Goal: Task Accomplishment & Management: Use online tool/utility

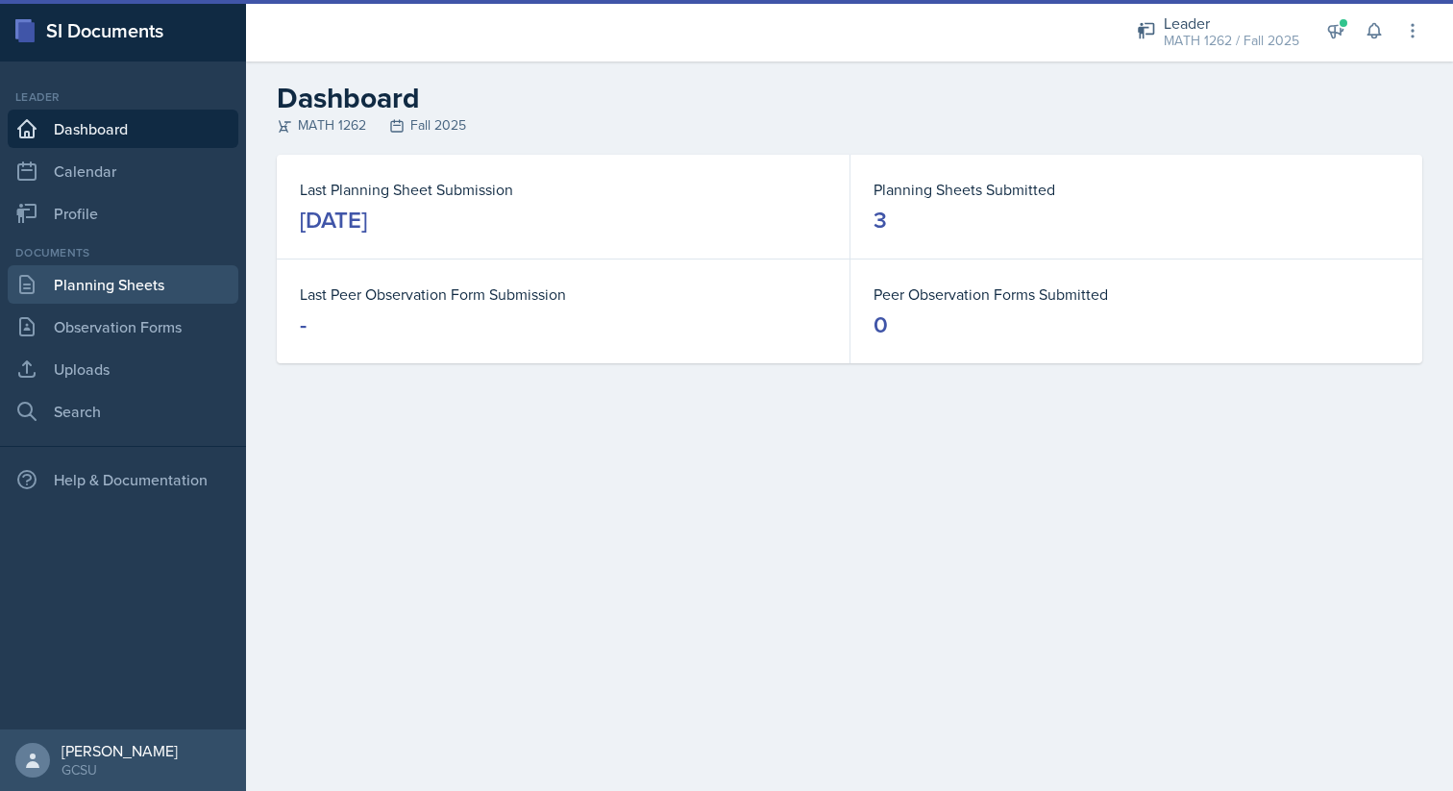
click at [202, 270] on link "Planning Sheets" at bounding box center [123, 284] width 231 height 38
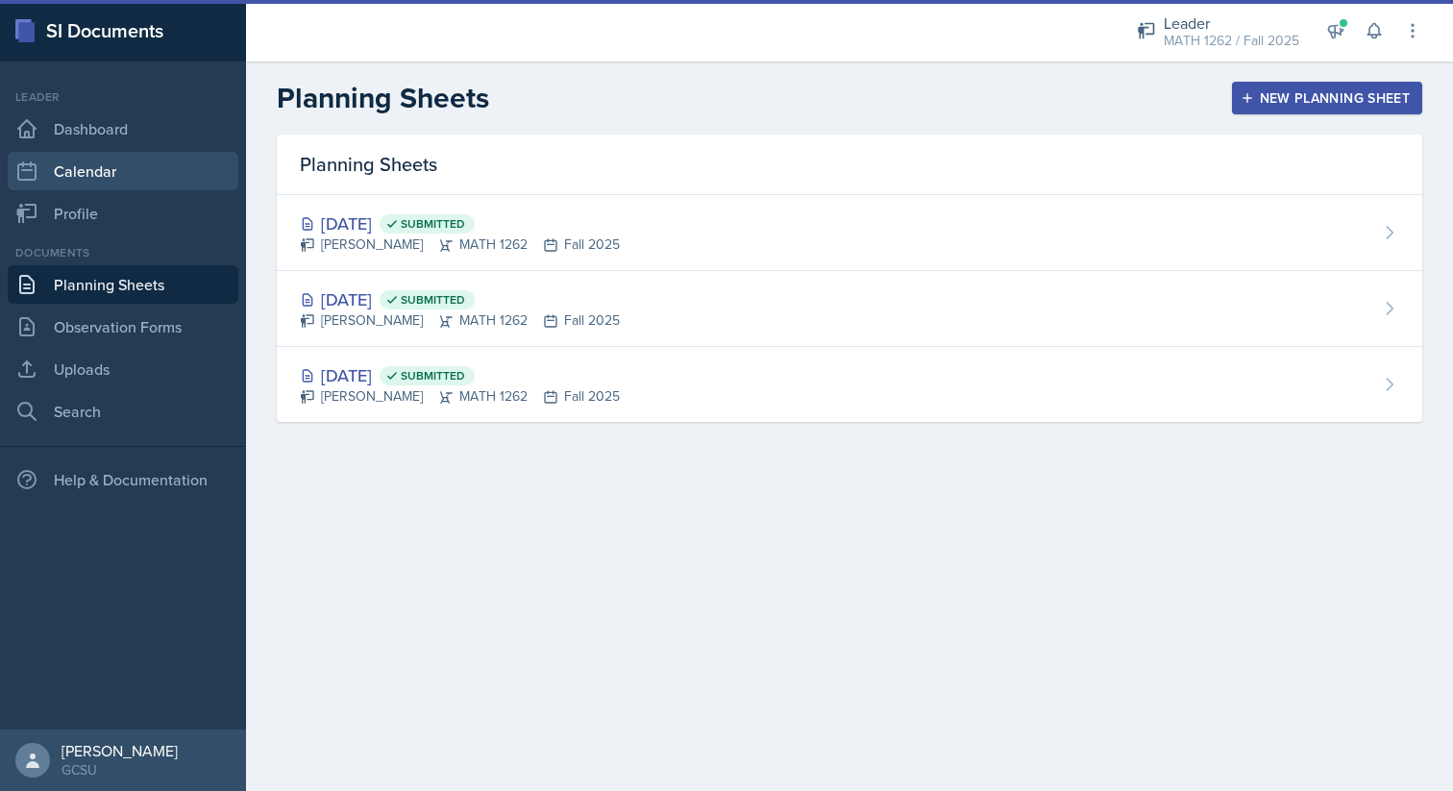
click at [204, 180] on link "Calendar" at bounding box center [123, 171] width 231 height 38
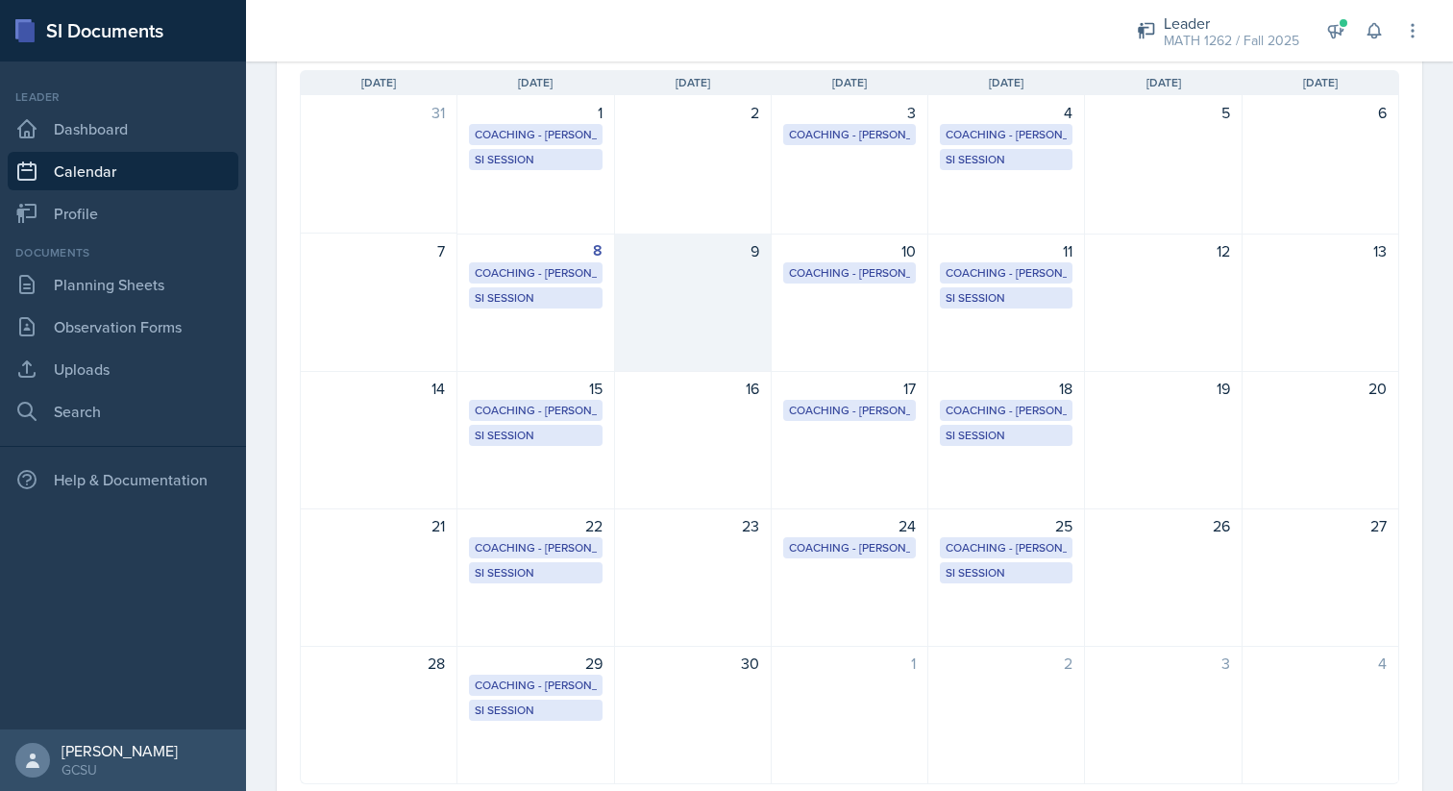
scroll to position [190, 0]
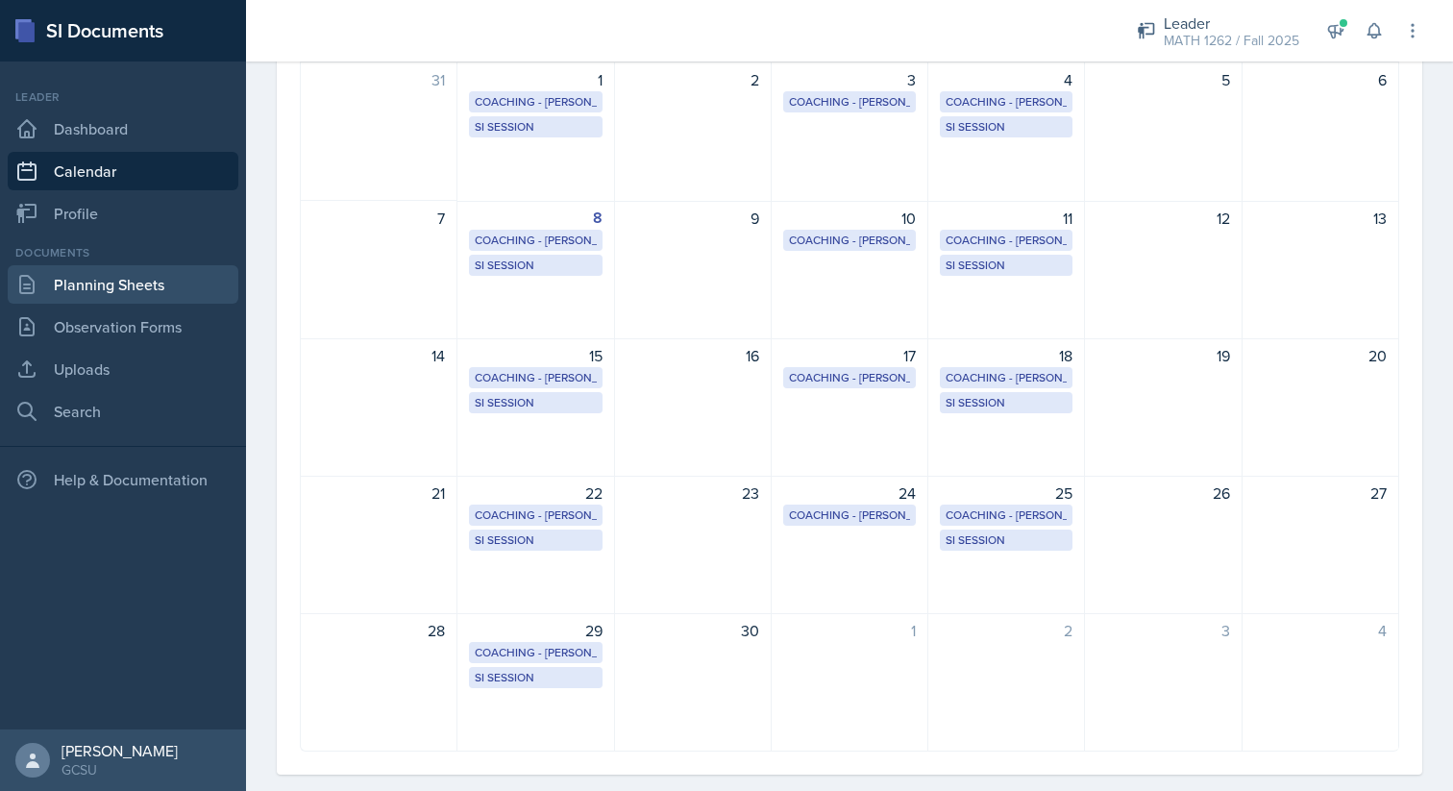
click at [187, 275] on link "Planning Sheets" at bounding box center [123, 284] width 231 height 38
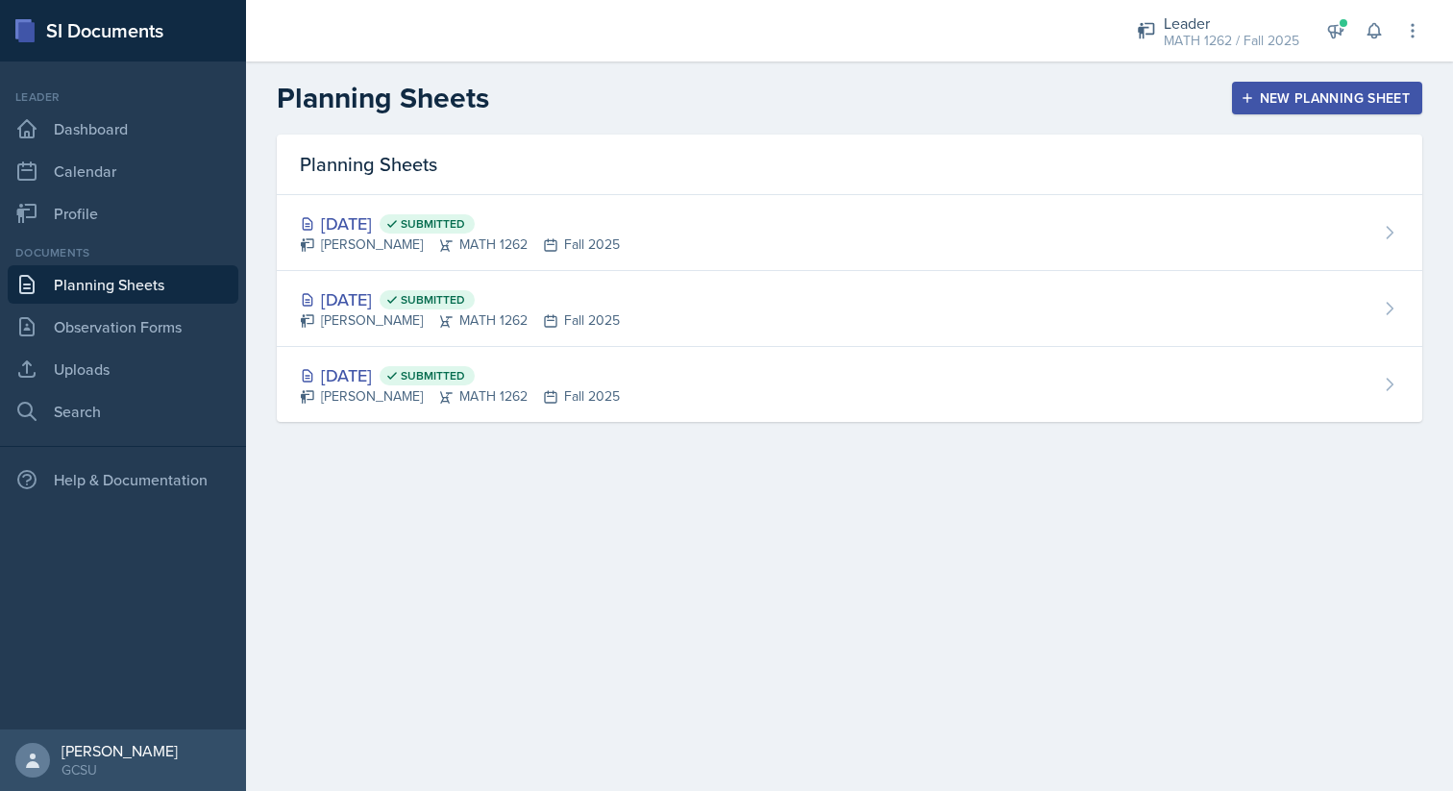
click at [1343, 110] on button "New Planning Sheet" at bounding box center [1327, 98] width 190 height 33
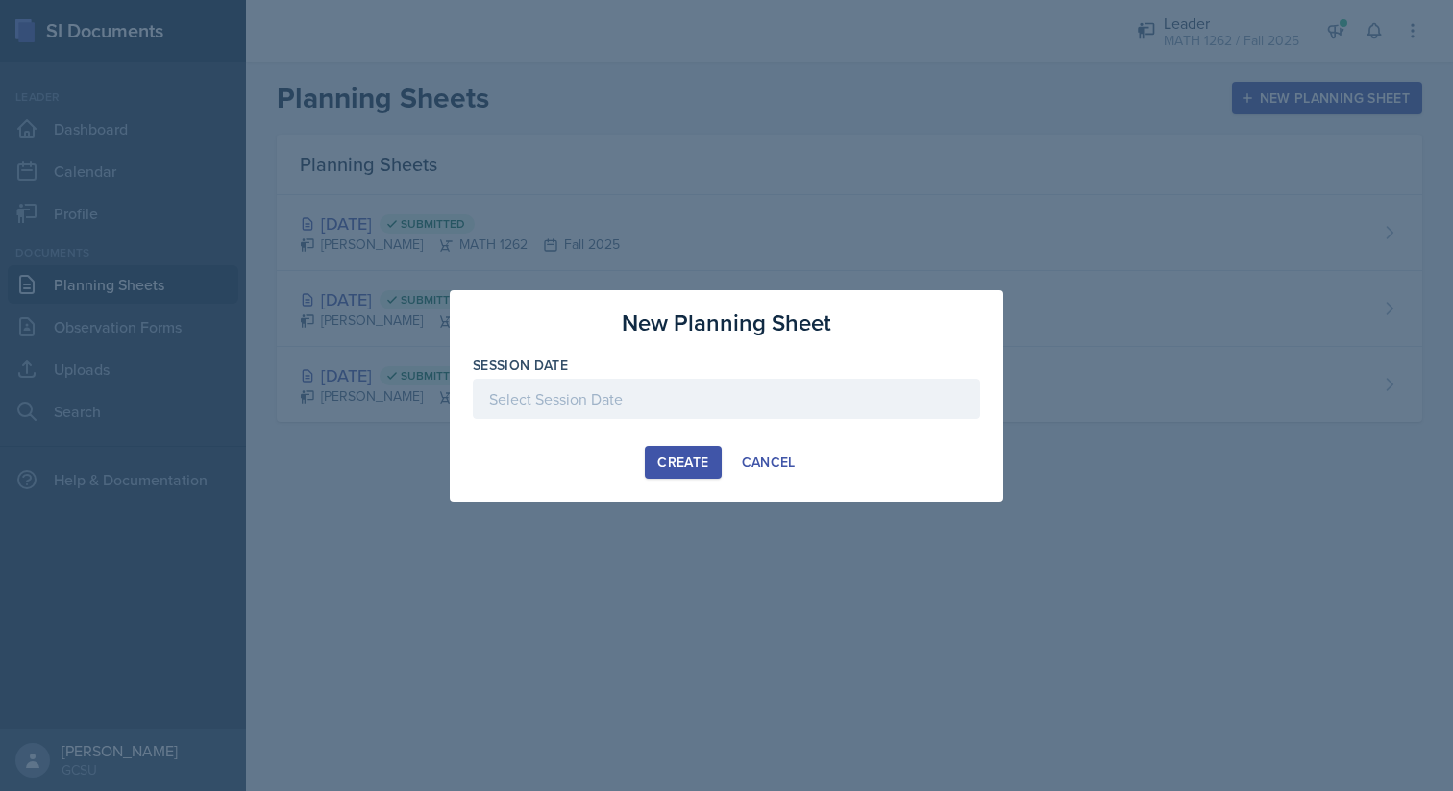
click at [864, 391] on div at bounding box center [726, 399] width 507 height 40
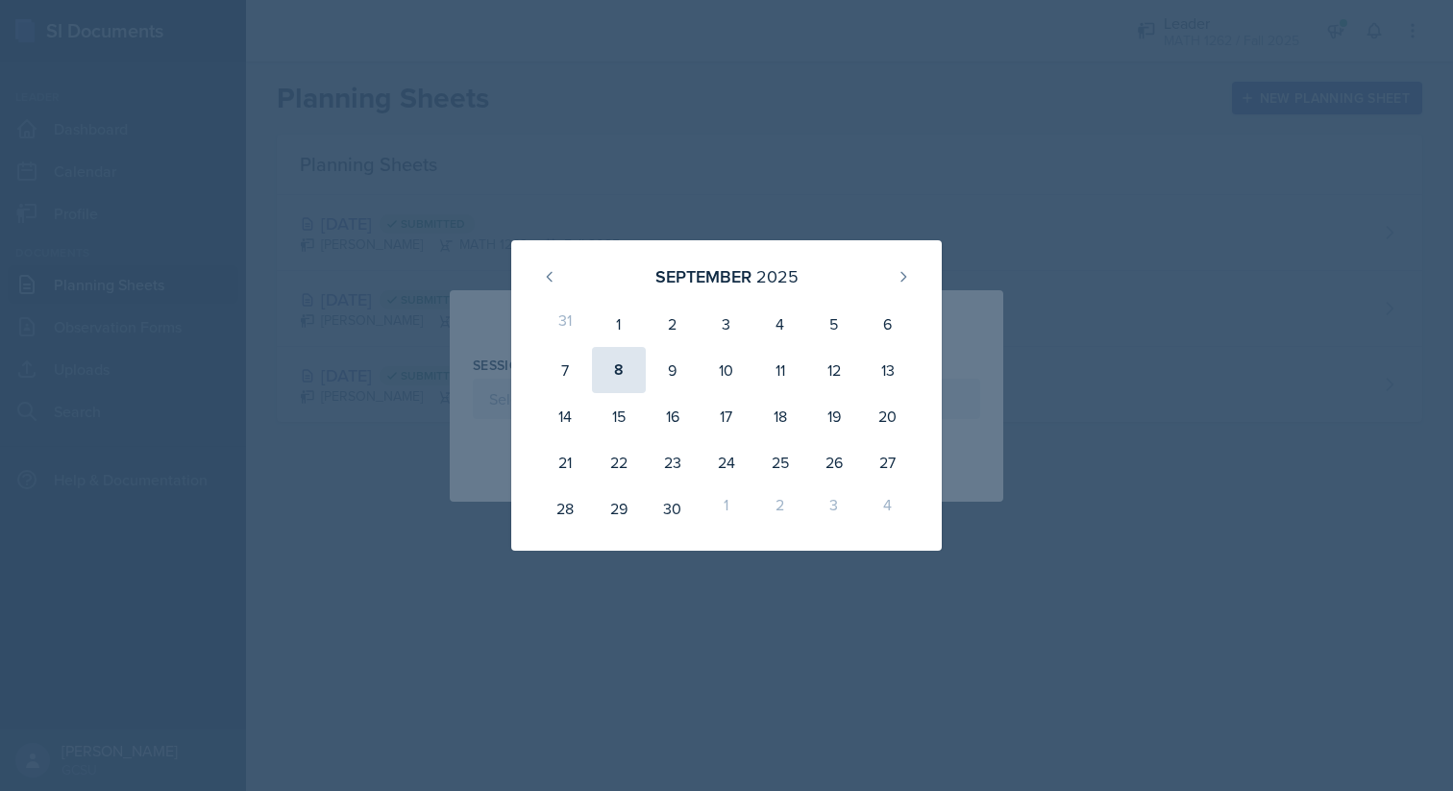
click at [625, 357] on div "8" at bounding box center [619, 370] width 54 height 46
type input "[DATE]"
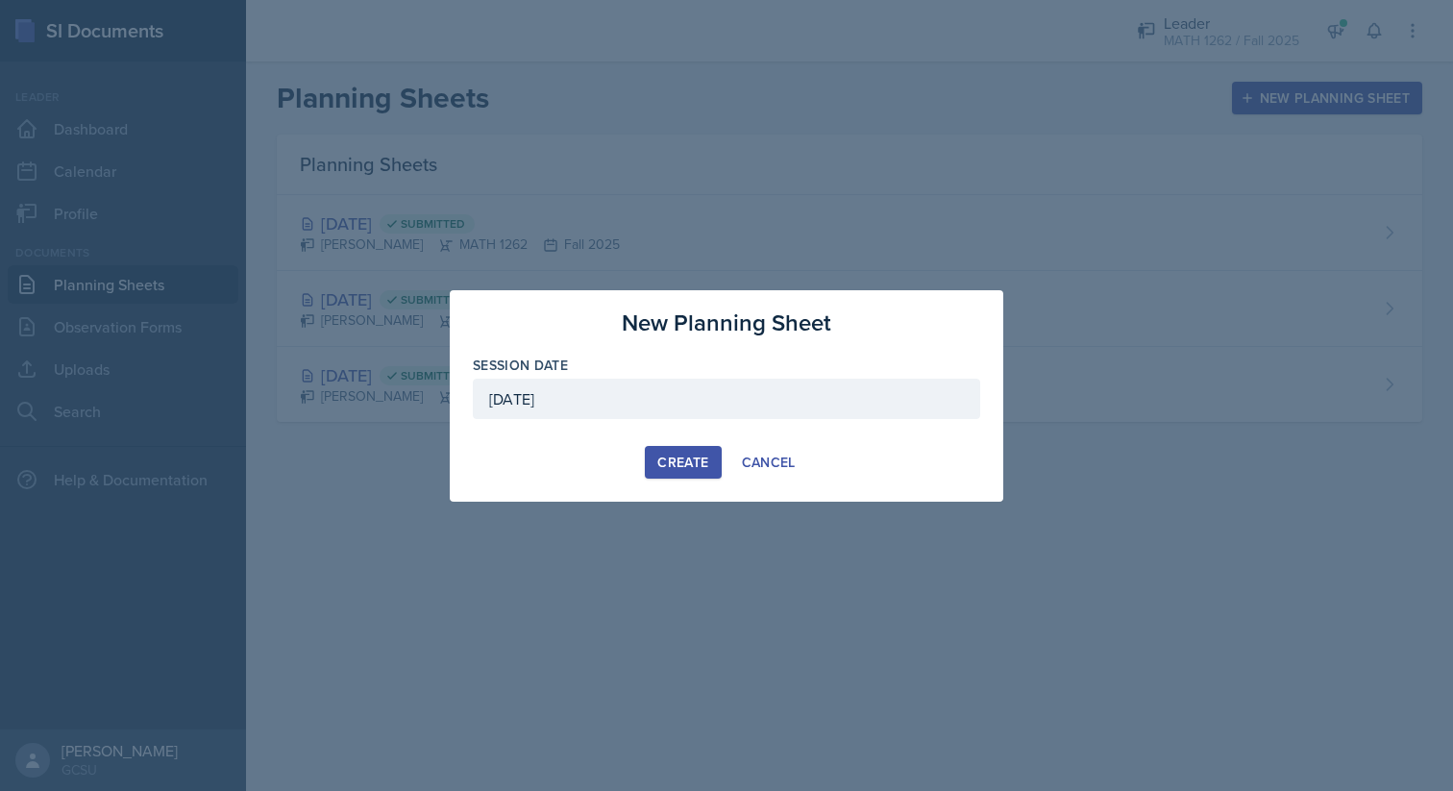
click at [662, 461] on div "Create" at bounding box center [682, 462] width 51 height 15
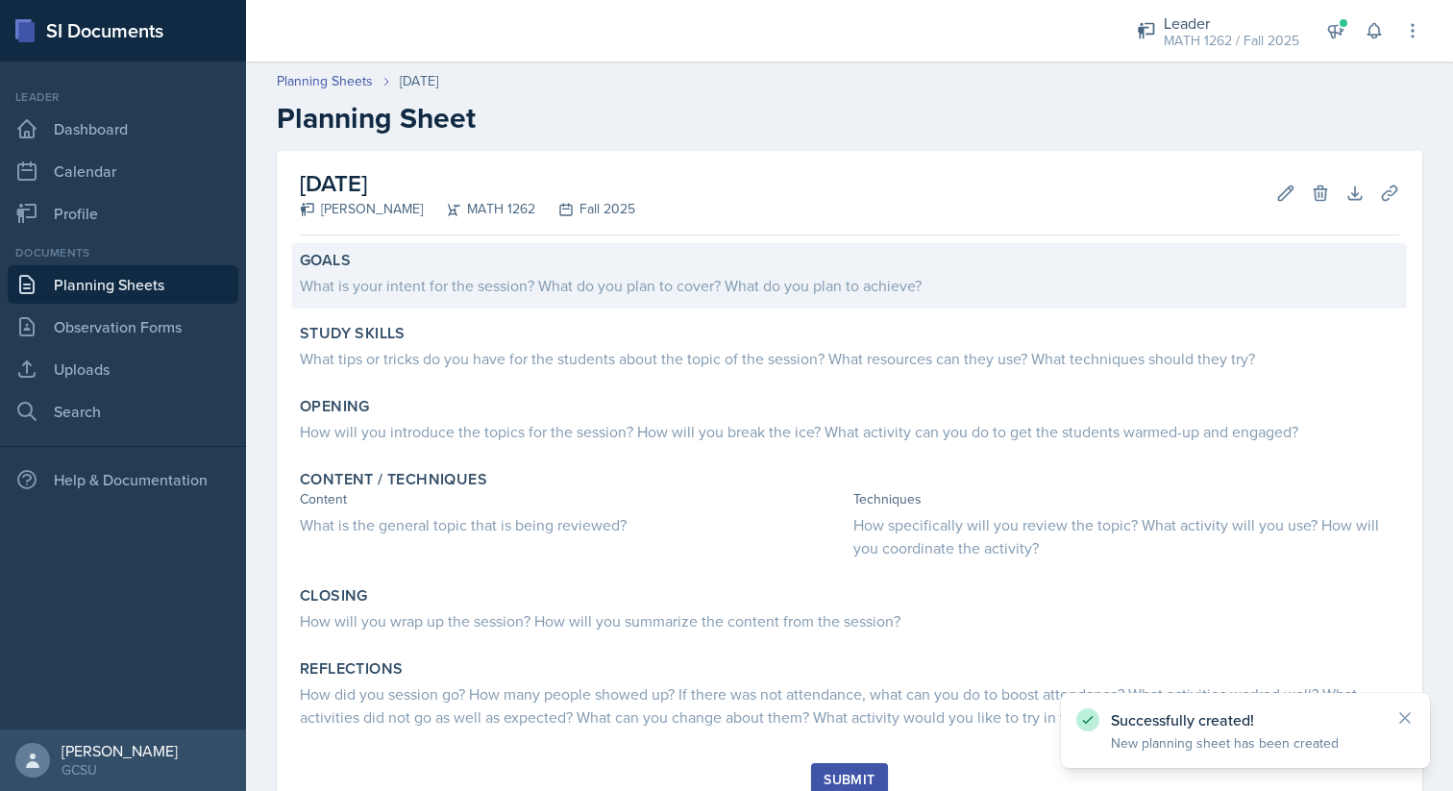
click at [687, 299] on div "Goals What is your intent for the session? What do you plan to cover? What do y…" at bounding box center [849, 275] width 1115 height 65
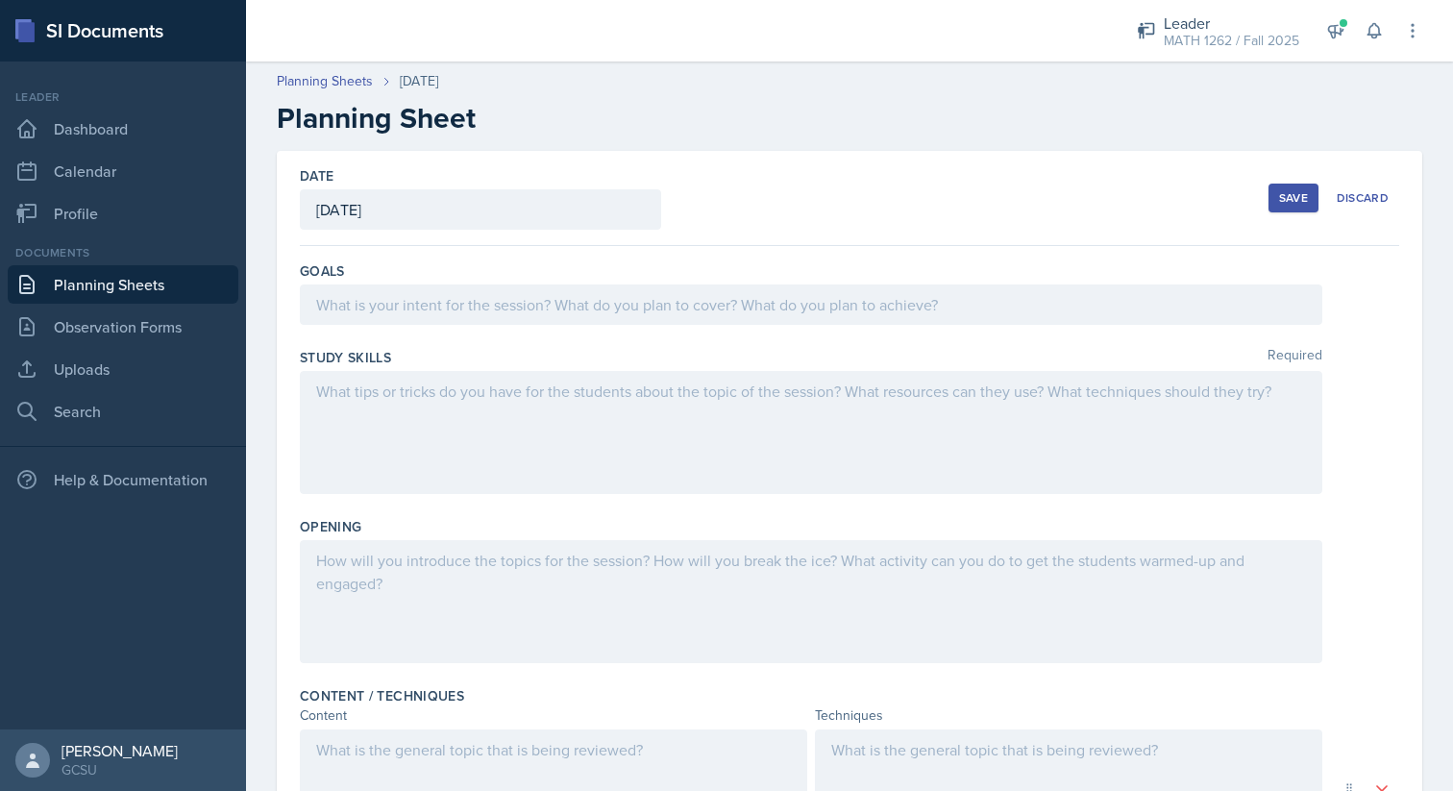
click at [687, 299] on div at bounding box center [811, 304] width 1022 height 40
